Goal: Transaction & Acquisition: Purchase product/service

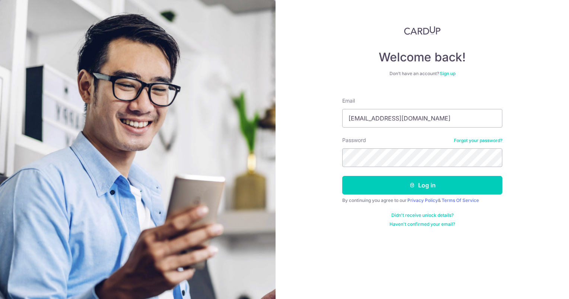
type input "misspiggy1969@yahoo.com"
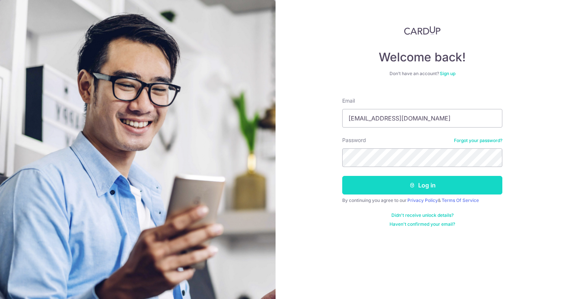
click at [420, 184] on button "Log in" at bounding box center [422, 185] width 160 height 19
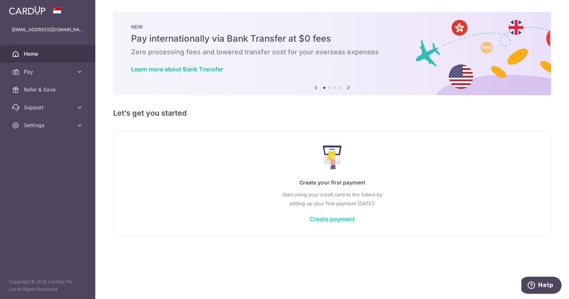
click at [315, 220] on link "Create payment" at bounding box center [331, 218] width 45 height 7
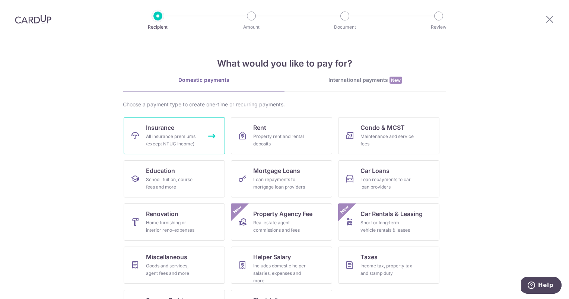
click at [173, 138] on div "All insurance premiums (except NTUC Income)" at bounding box center [173, 140] width 54 height 15
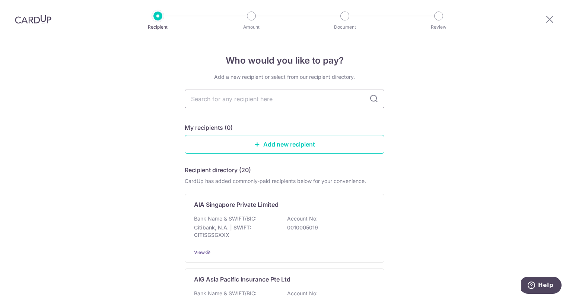
click at [243, 96] on input "text" at bounding box center [284, 99] width 199 height 19
type input "Prudential"
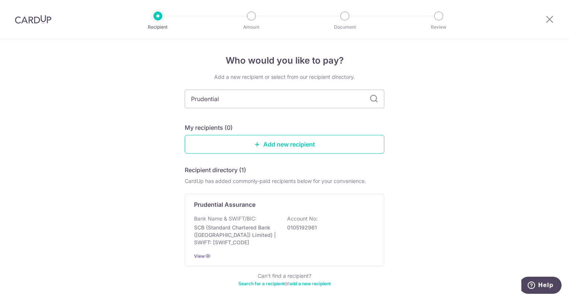
click at [371, 102] on icon at bounding box center [373, 99] width 9 height 9
click at [294, 144] on link "Add new recipient" at bounding box center [284, 144] width 199 height 19
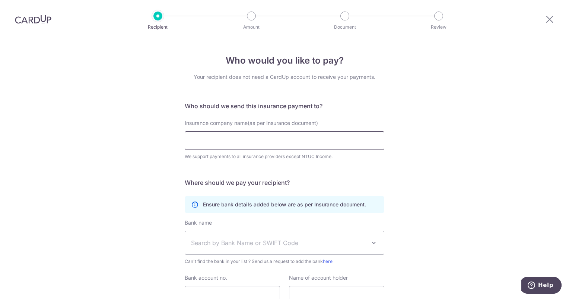
click at [215, 144] on input "Insurance company name(as per Insurance document)" at bounding box center [284, 140] width 199 height 19
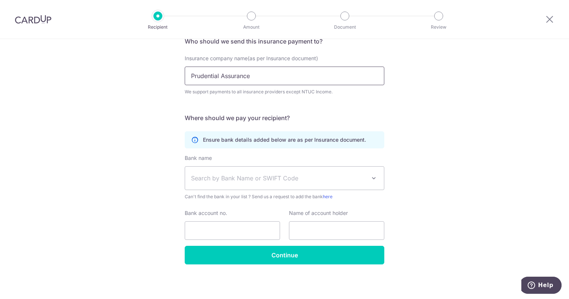
scroll to position [65, 0]
click at [275, 269] on div "Who would you like to pay? Your recipient does not need a CardUp account to rec…" at bounding box center [284, 136] width 569 height 325
click at [278, 77] on input "Prudential Assurance" at bounding box center [284, 76] width 199 height 19
type input "Prudential Assurance Company Singapore (Pte) Limited"
